Goal: Information Seeking & Learning: Learn about a topic

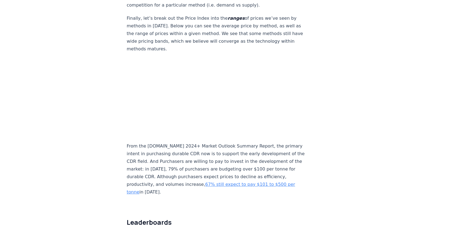
scroll to position [3309, 0]
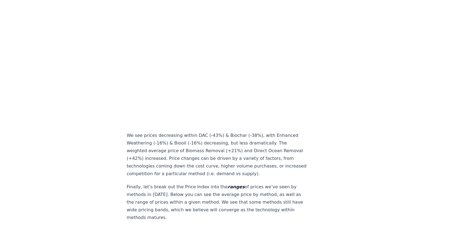
scroll to position [3087, 0]
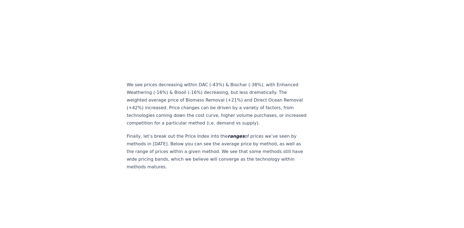
scroll to position [3214, 0]
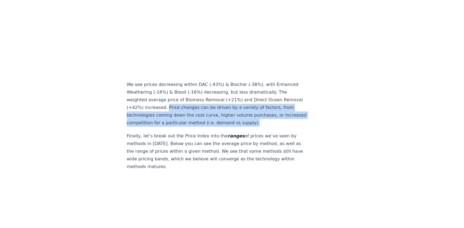
drag, startPoint x: 165, startPoint y: 75, endPoint x: 276, endPoint y: 93, distance: 112.9
click at [276, 93] on p "We see prices decreasing within DAC (-43%) & Biochar (-38%), with Enhanced Weat…" at bounding box center [218, 104] width 182 height 46
copy p "Price changes can be driven by a variety of factors, from technologies coming d…"
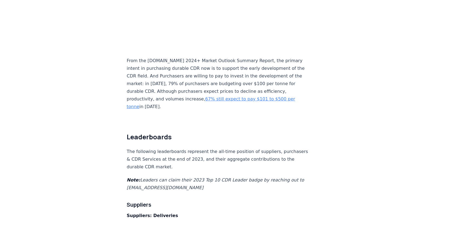
scroll to position [3417, 0]
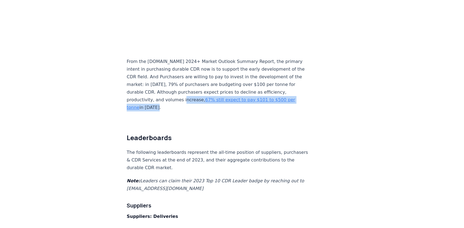
drag, startPoint x: 180, startPoint y: 77, endPoint x: 196, endPoint y: 70, distance: 18.2
click at [196, 70] on p "From the CDR.fyi 2024+ Market Outlook Summary Report, the primary intent in pur…" at bounding box center [218, 85] width 182 height 54
click at [184, 79] on p "From the CDR.fyi 2024+ Market Outlook Summary Report, the primary intent in pur…" at bounding box center [218, 85] width 182 height 54
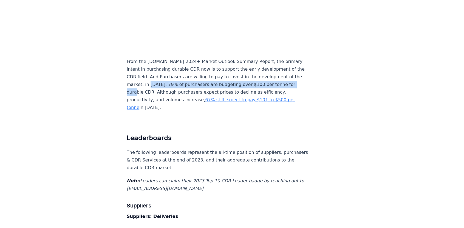
drag, startPoint x: 159, startPoint y: 52, endPoint x: 153, endPoint y: 59, distance: 9.0
click at [153, 59] on p "From the CDR.fyi 2024+ Market Outlook Summary Report, the primary intent in pur…" at bounding box center [218, 85] width 182 height 54
drag, startPoint x: 143, startPoint y: 51, endPoint x: 154, endPoint y: 61, distance: 14.9
click at [154, 61] on p "From the CDR.fyi 2024+ Market Outlook Summary Report, the primary intent in pur…" at bounding box center [218, 85] width 182 height 54
copy p "in 2024, 79% of purchasers are budgeting over $100 per tonne for durable CDR."
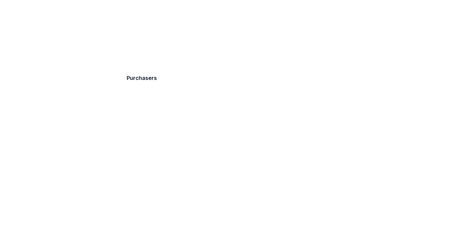
scroll to position [3878, 0]
drag, startPoint x: 114, startPoint y: 162, endPoint x: 125, endPoint y: 144, distance: 20.8
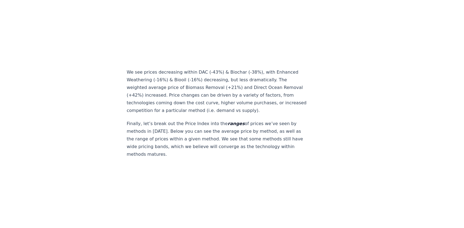
scroll to position [3224, 0]
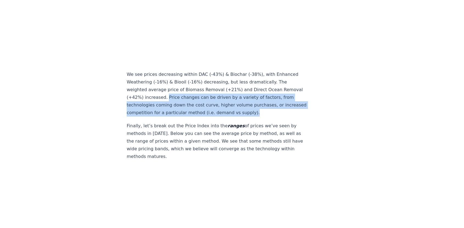
drag, startPoint x: 163, startPoint y: 67, endPoint x: 275, endPoint y: 80, distance: 112.7
click at [275, 80] on p "We see prices decreasing within DAC (-43%) & Biochar (-38%), with Enhanced Weat…" at bounding box center [218, 94] width 182 height 46
copy p "Price changes can be driven by a variety of factors, from technologies coming d…"
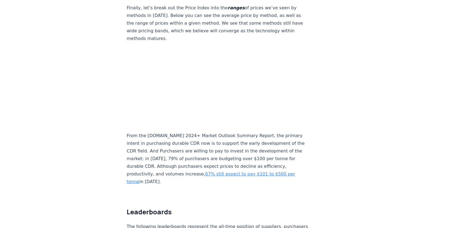
scroll to position [3343, 0]
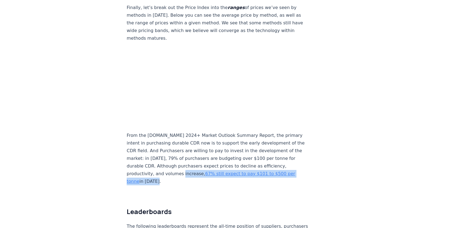
drag, startPoint x: 163, startPoint y: 148, endPoint x: 196, endPoint y: 143, distance: 33.1
click at [196, 143] on p "From the CDR.fyi 2024+ Market Outlook Summary Report, the primary intent in pur…" at bounding box center [218, 159] width 182 height 54
copy p ", 67% still expect to pay $101 to $500 per tonne in 2050."
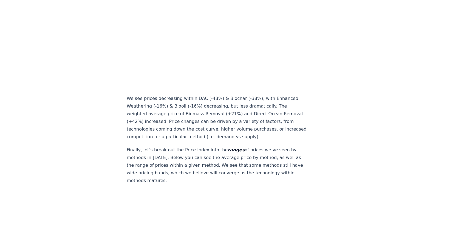
scroll to position [3203, 0]
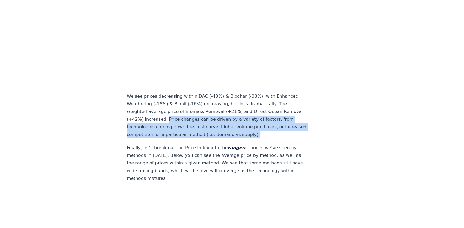
drag, startPoint x: 164, startPoint y: 89, endPoint x: 278, endPoint y: 103, distance: 114.4
click at [278, 103] on p "We see prices decreasing within DAC (-43%) & Biochar (-38%), with Enhanced Weat…" at bounding box center [218, 116] width 182 height 46
copy p "Price changes can be driven by a variety of factors, from technologies coming d…"
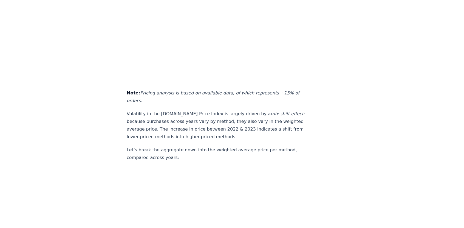
scroll to position [2997, 0]
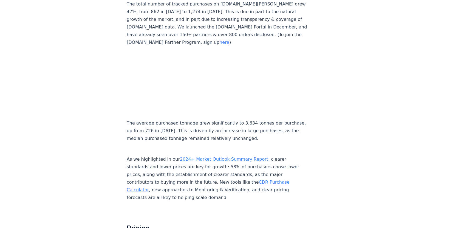
scroll to position [2730, 0]
click at [194, 147] on p "As we highlighted in our 2024+ Market Outlook Summary Report , clearer standard…" at bounding box center [218, 174] width 182 height 54
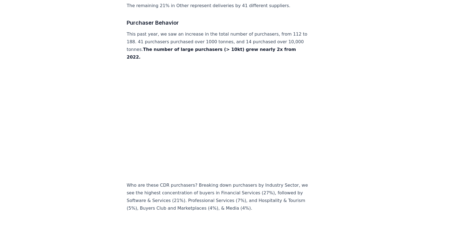
scroll to position [2352, 0]
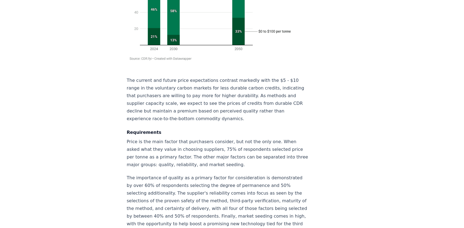
scroll to position [998, 0]
click at [231, 129] on h4 "Requirements" at bounding box center [218, 132] width 182 height 7
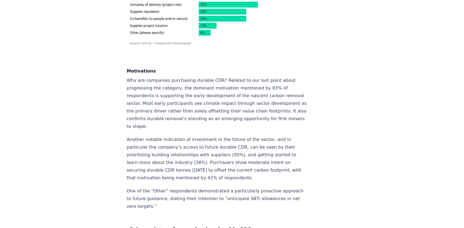
scroll to position [1354, 0]
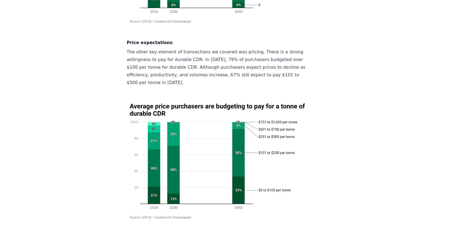
scroll to position [839, 0]
drag, startPoint x: 93, startPoint y: 140, endPoint x: 101, endPoint y: 152, distance: 14.5
